Goal: Task Accomplishment & Management: Use online tool/utility

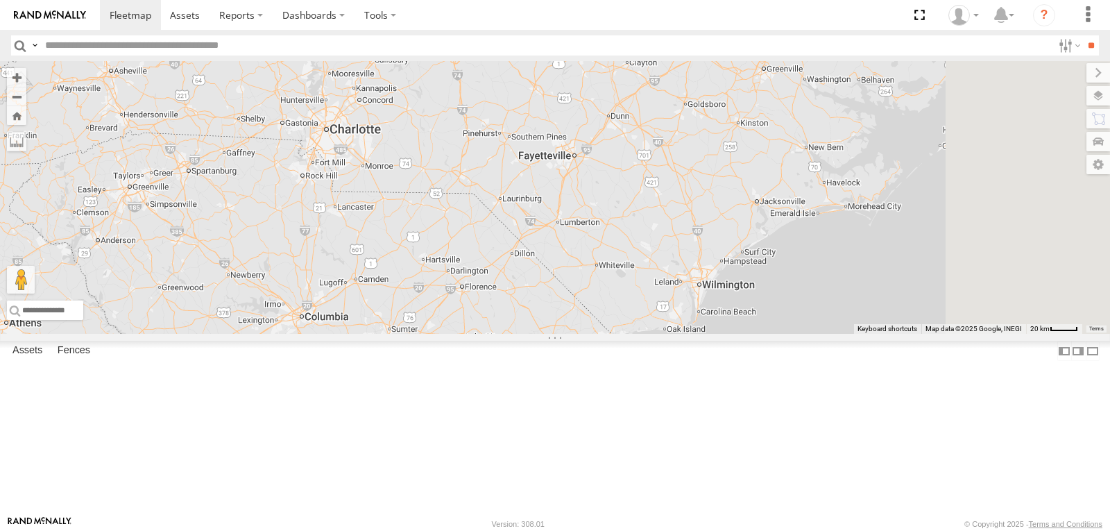
drag, startPoint x: 905, startPoint y: 264, endPoint x: 384, endPoint y: 563, distance: 600.6
click at [384, 530] on html at bounding box center [555, 265] width 1110 height 531
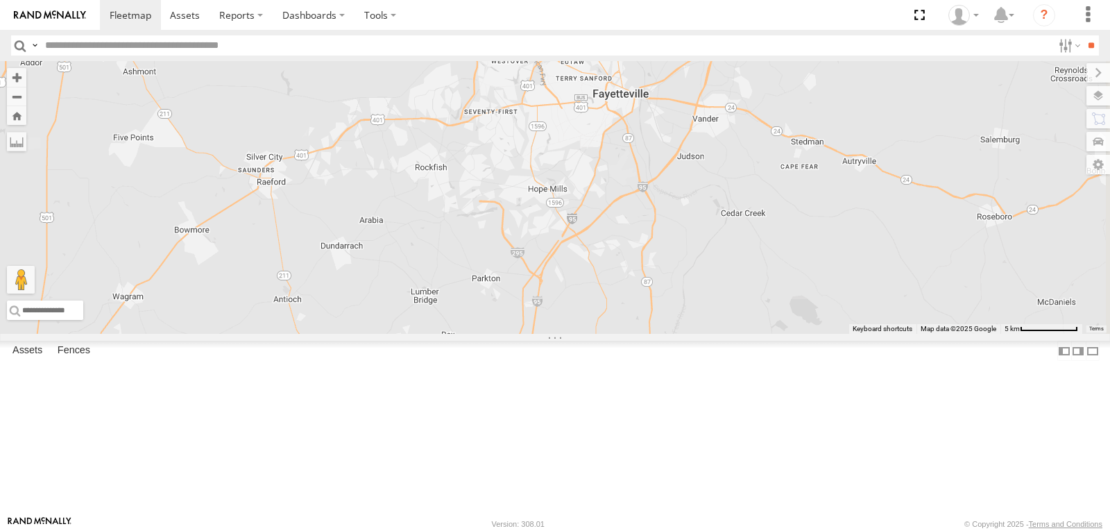
drag, startPoint x: 856, startPoint y: 273, endPoint x: 491, endPoint y: 296, distance: 365.7
click at [491, 296] on div "BAD TRACKER 207 1503 1509 211 1508" at bounding box center [555, 197] width 1110 height 273
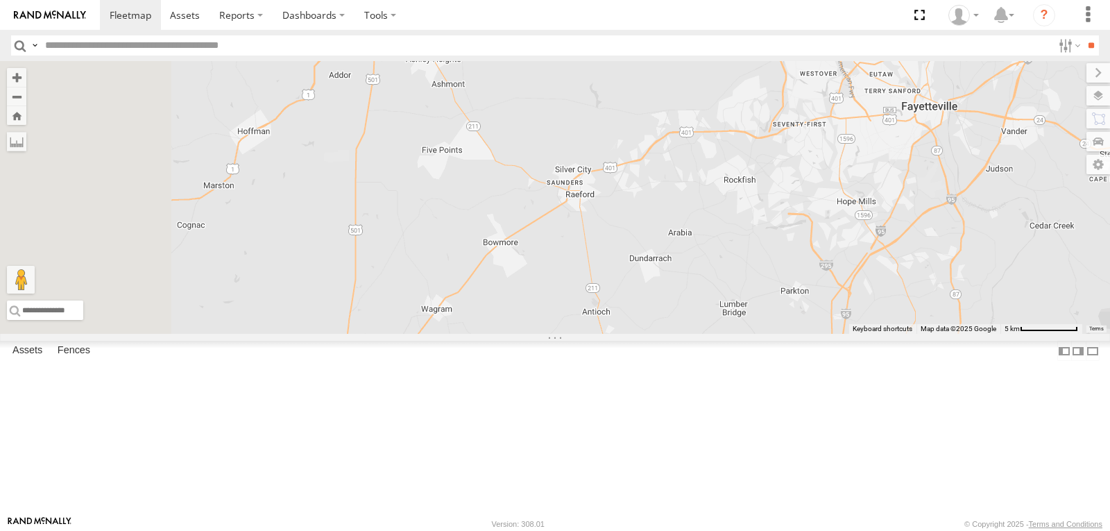
drag, startPoint x: 537, startPoint y: 281, endPoint x: 757, endPoint y: 290, distance: 220.2
click at [757, 290] on div "BAD TRACKER 207 1503 1509 211 1508" at bounding box center [555, 197] width 1110 height 273
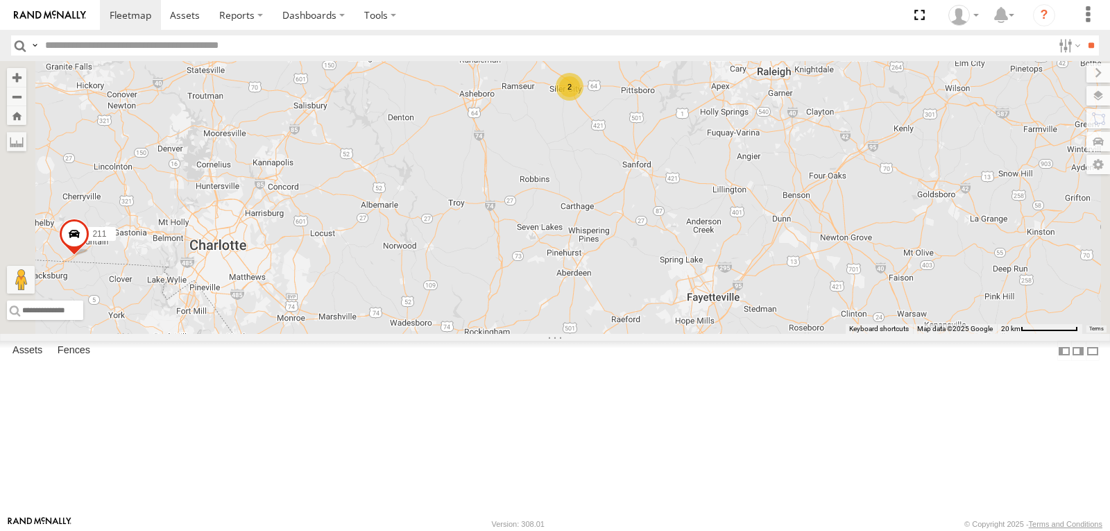
drag, startPoint x: 759, startPoint y: 170, endPoint x: 746, endPoint y: 205, distance: 37.1
click at [746, 205] on div "BAD TRACKER 207 1503 1509 211 1508 2" at bounding box center [555, 197] width 1110 height 273
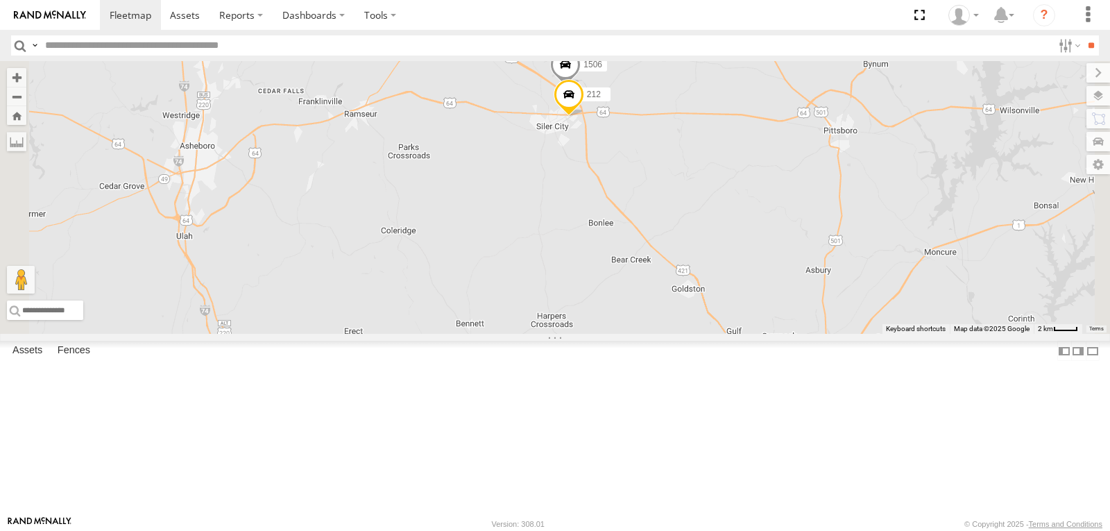
drag, startPoint x: 757, startPoint y: 165, endPoint x: 750, endPoint y: 236, distance: 71.1
click at [750, 235] on div "BAD TRACKER 207 1503 1509 211 1508 212 1506" at bounding box center [555, 197] width 1110 height 273
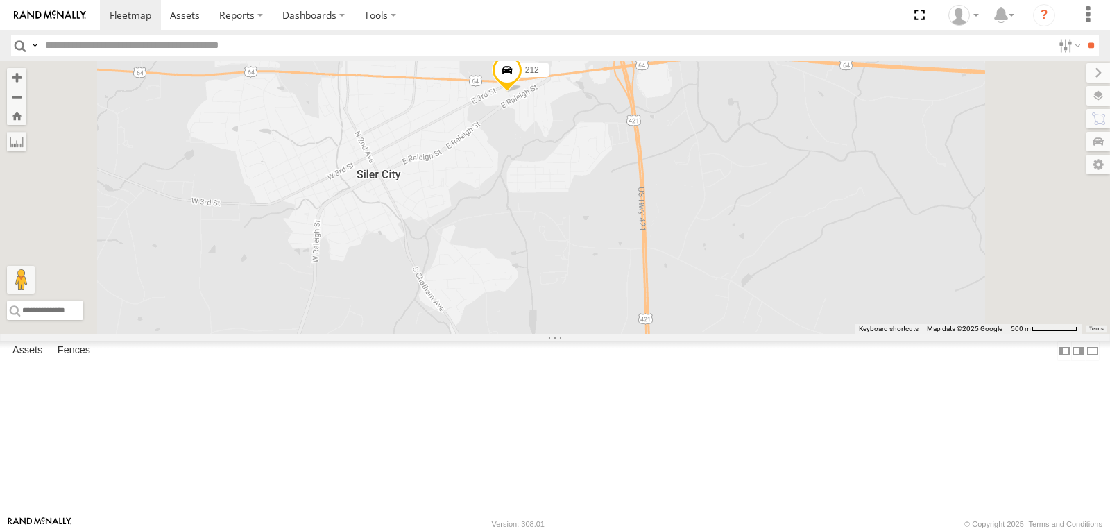
click at [523, 92] on span at bounding box center [507, 72] width 31 height 37
click at [699, 255] on div "BAD TRACKER 207 1503 1509 211 1508 212 1506 212 All Assets E 11th St Siler City…" at bounding box center [555, 197] width 1110 height 273
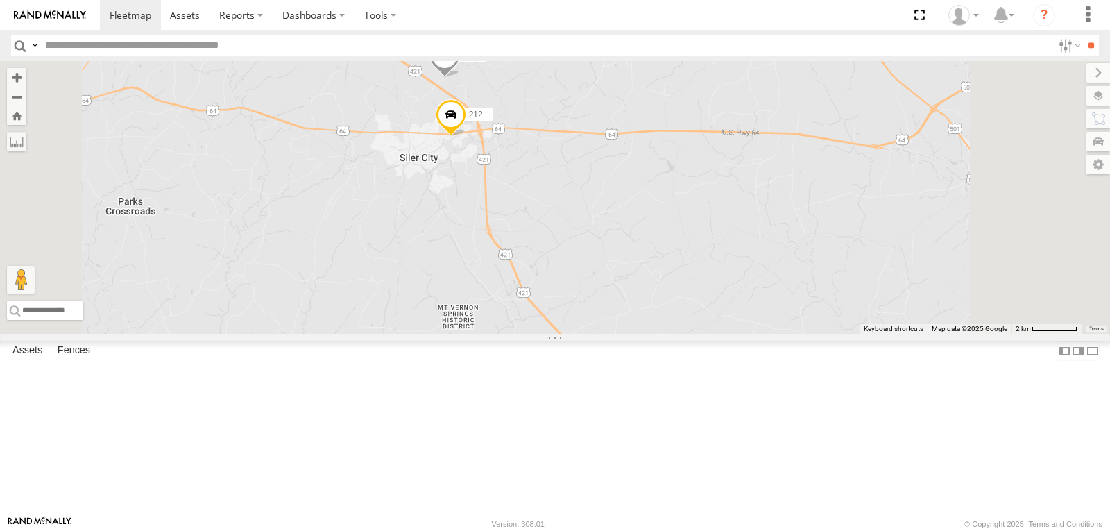
click at [460, 77] on span at bounding box center [445, 58] width 31 height 37
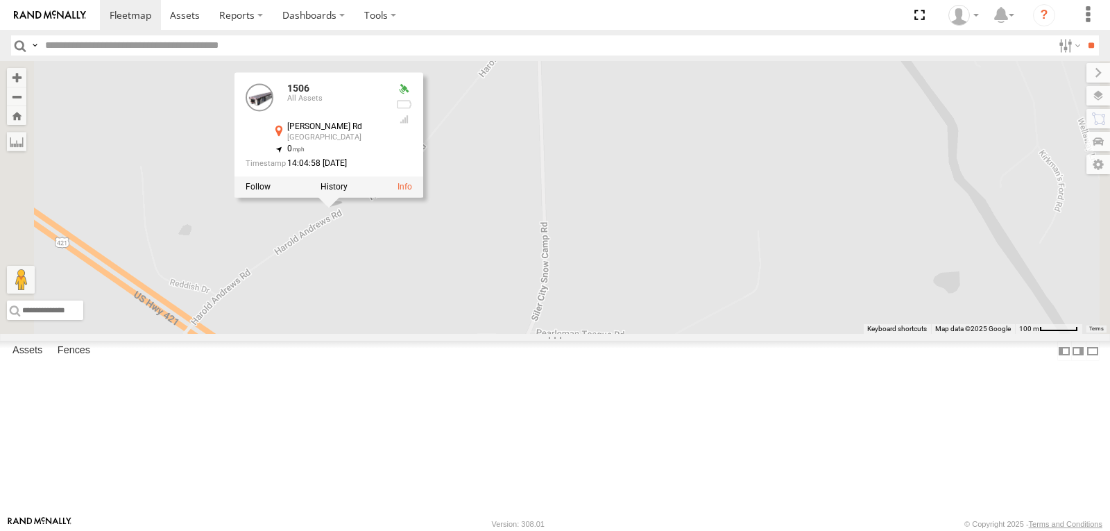
scroll to position [347, 0]
click at [0, 0] on span at bounding box center [0, 0] width 0 height 0
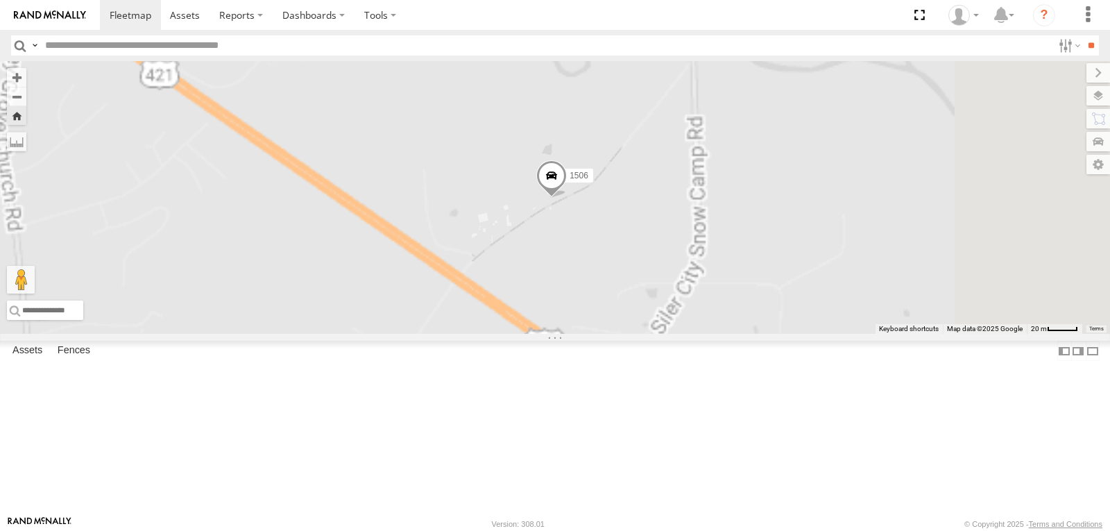
click at [0, 0] on span at bounding box center [0, 0] width 0 height 0
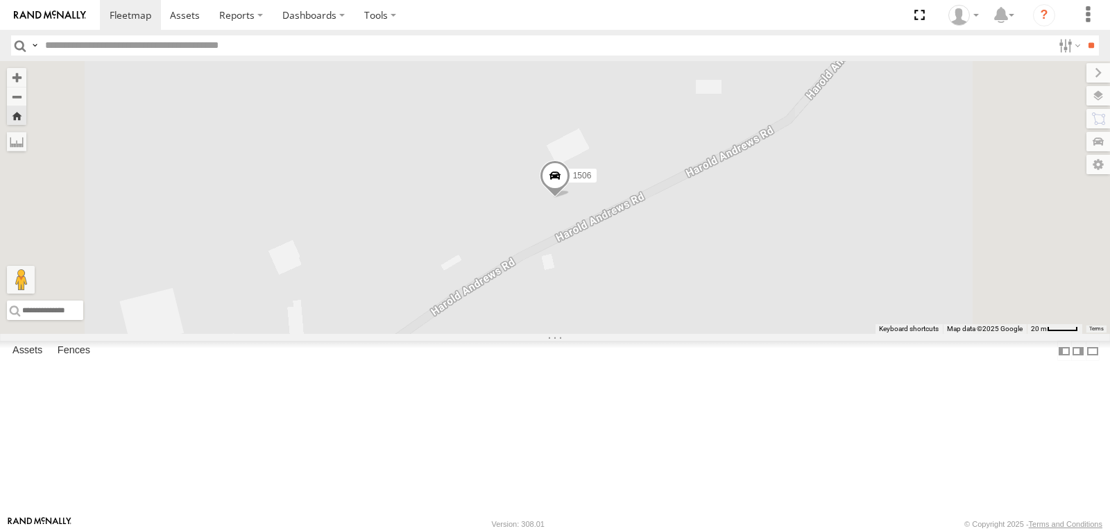
click at [570, 197] on span at bounding box center [555, 178] width 31 height 37
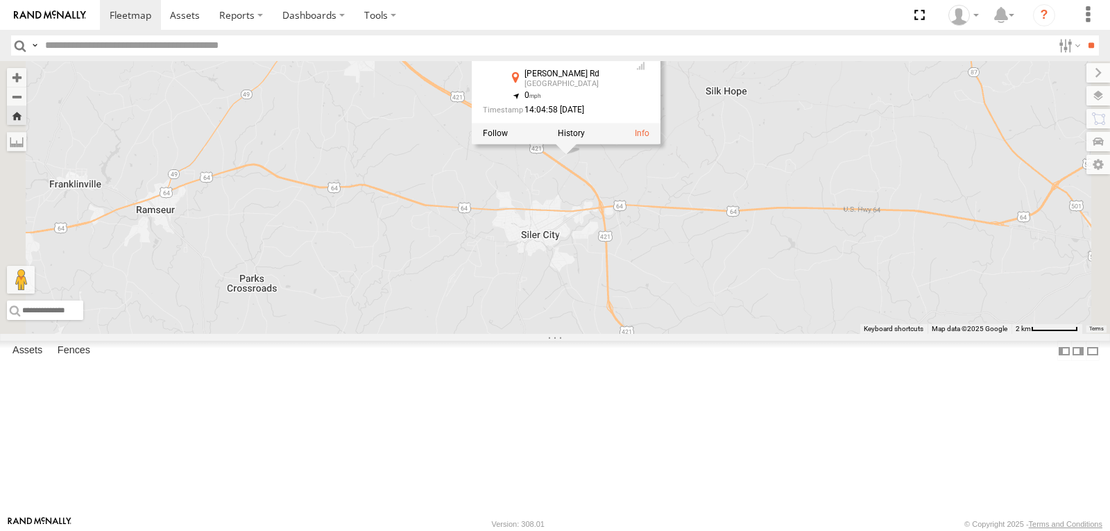
click at [500, 207] on div "1506 1506 All Assets Harold Andrews Rd Siler City 35.75556 , -79.44949 0 14:04:…" at bounding box center [555, 197] width 1110 height 273
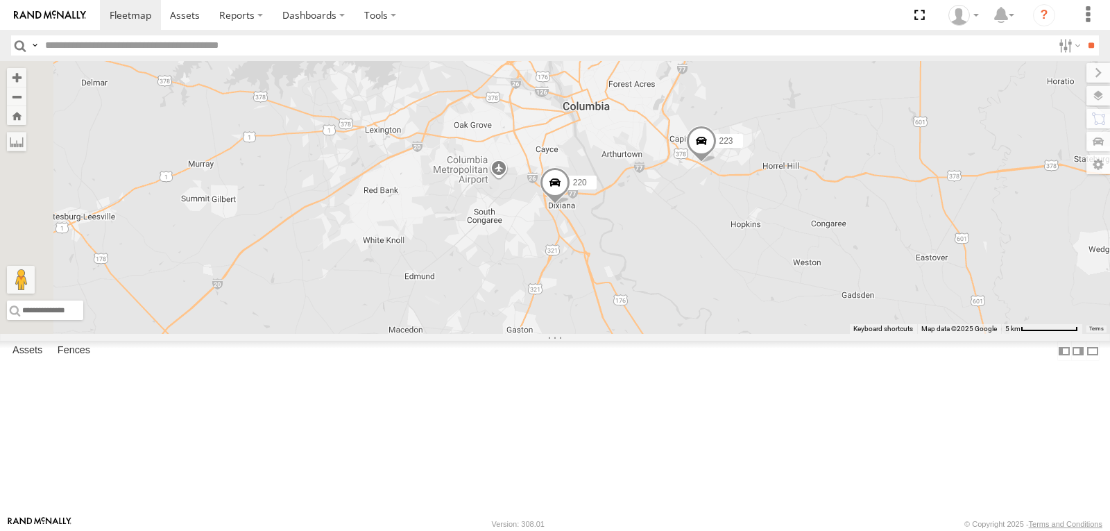
drag, startPoint x: 817, startPoint y: 162, endPoint x: 835, endPoint y: 276, distance: 115.9
click at [835, 276] on div "BAD TRACKER 207 1503 1509 203 208 211 1508 223 220" at bounding box center [555, 197] width 1110 height 273
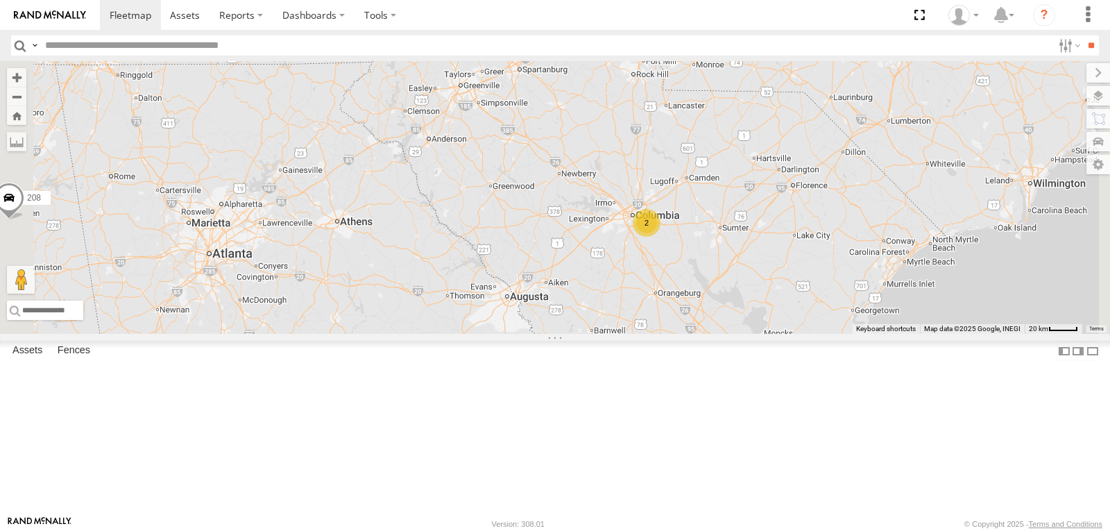
drag, startPoint x: 716, startPoint y: 167, endPoint x: 727, endPoint y: 263, distance: 97.0
click at [727, 263] on div "BAD TRACKER 207 1503 1509 203 208 211 1508 2" at bounding box center [555, 197] width 1110 height 273
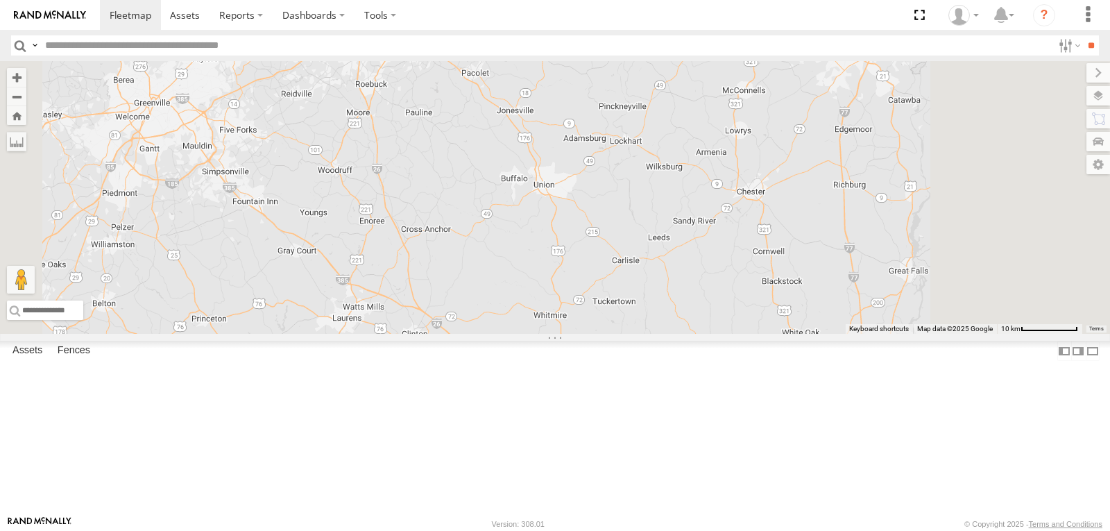
drag, startPoint x: 797, startPoint y: 355, endPoint x: 681, endPoint y: 148, distance: 236.4
click at [687, 156] on div "BAD TRACKER 207 1503 1509 203 208 211 1508 223" at bounding box center [555, 197] width 1110 height 273
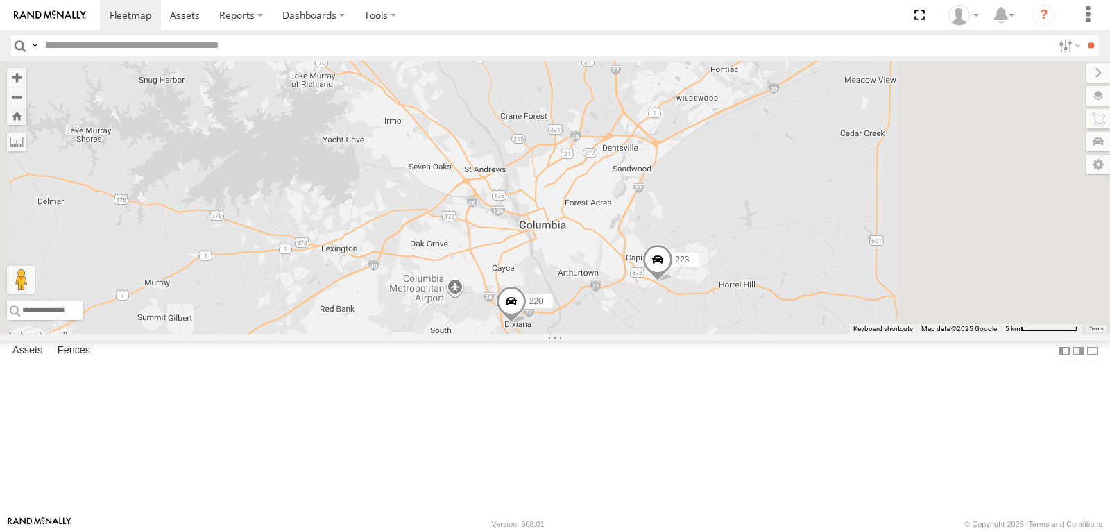
drag, startPoint x: 857, startPoint y: 387, endPoint x: 723, endPoint y: 346, distance: 140.0
click at [724, 334] on div "BAD TRACKER 207 1503 1509 203 208 211 1508 223 220" at bounding box center [555, 197] width 1110 height 273
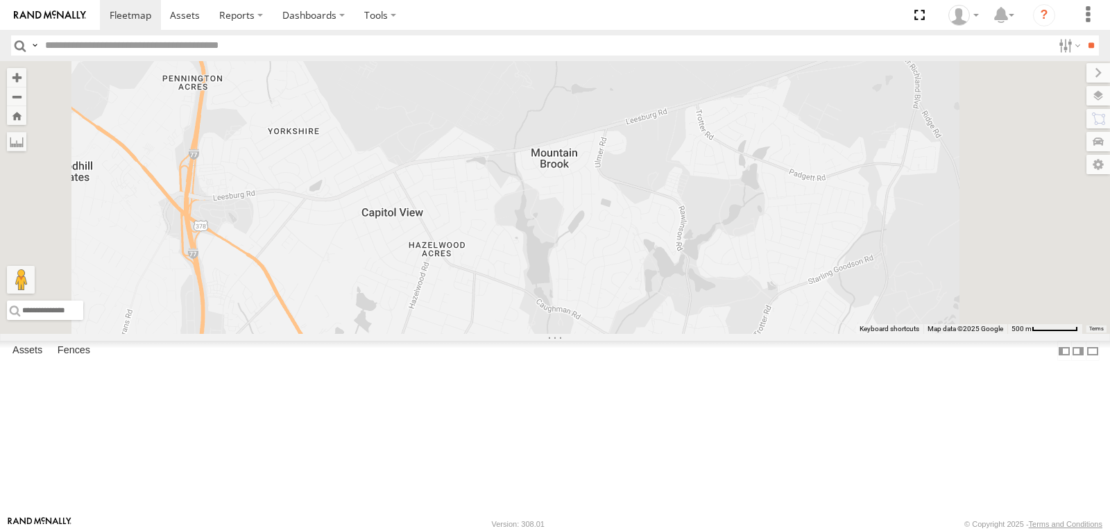
drag, startPoint x: 712, startPoint y: 412, endPoint x: 643, endPoint y: 197, distance: 226.0
click at [644, 207] on div "BAD TRACKER 207 1503 1509 203 208 211 1508 223 220" at bounding box center [555, 197] width 1110 height 273
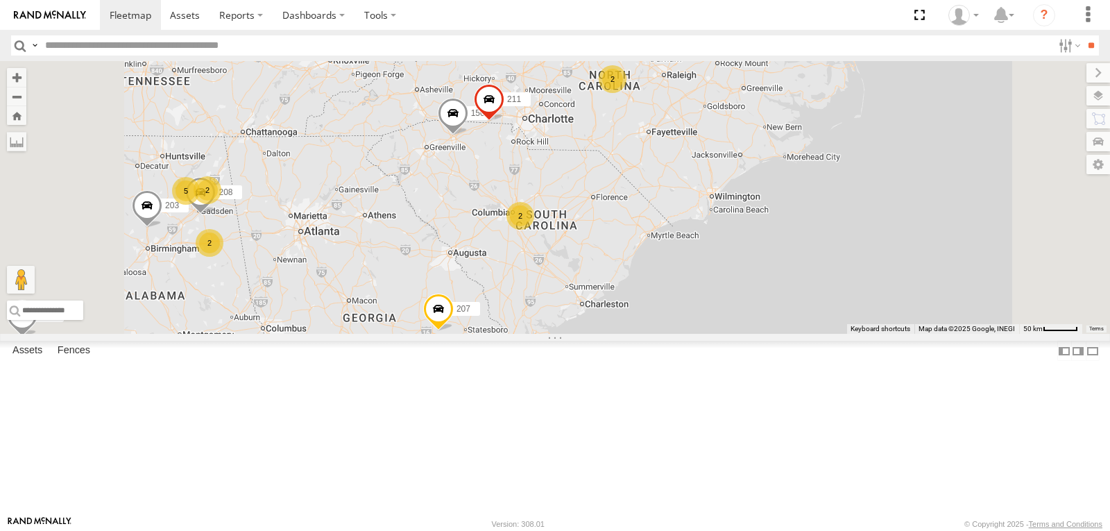
drag, startPoint x: 549, startPoint y: 195, endPoint x: 579, endPoint y: 306, distance: 115.0
click at [579, 306] on div "BAD TRACKER 207 1503 1509 203 208 211 1508 5 2 2 2 2 2 2" at bounding box center [555, 197] width 1110 height 273
